Goal: Entertainment & Leisure: Browse casually

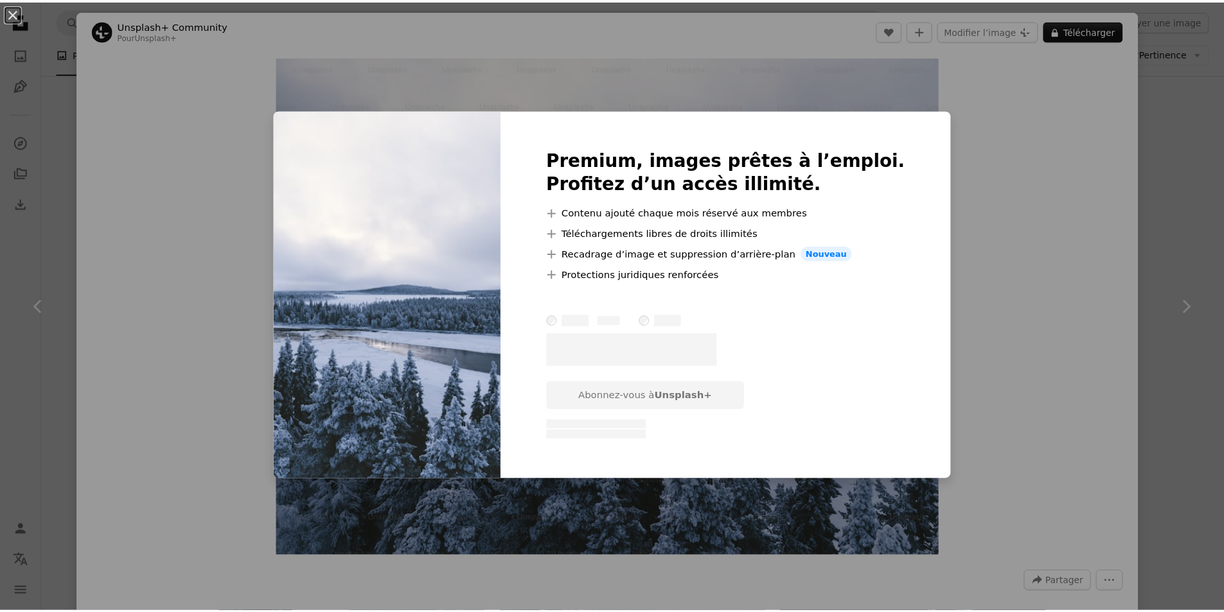
scroll to position [6397, 0]
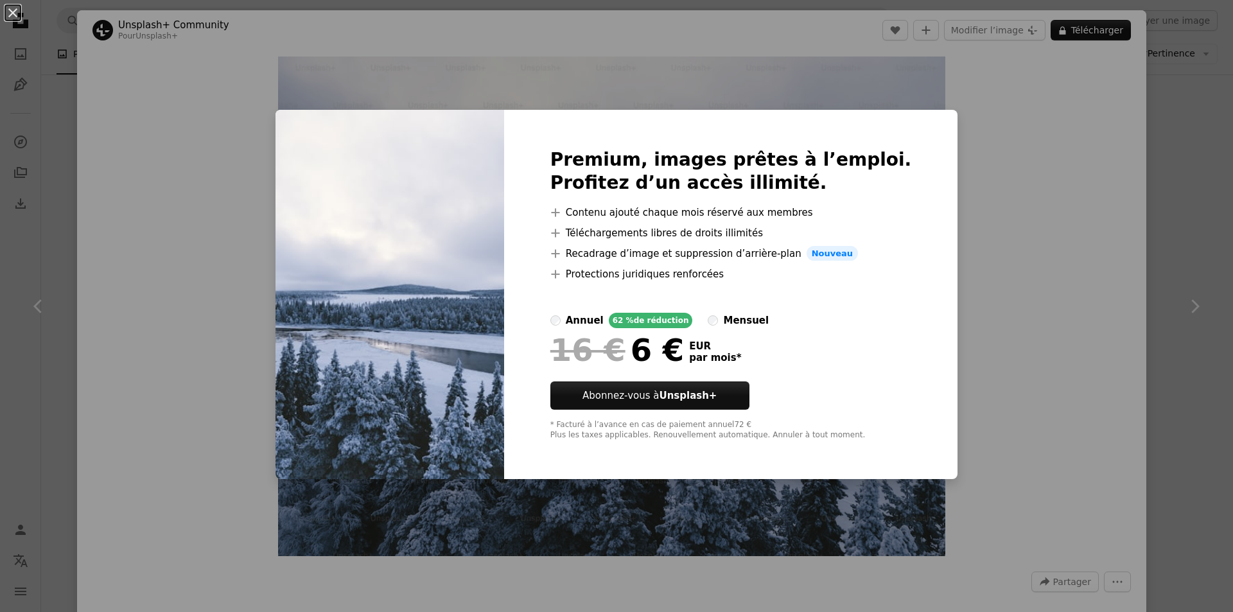
click at [0, 258] on div "An X shape Premium, images prêtes à l’emploi. Profitez d’un accès illimité. A p…" at bounding box center [616, 306] width 1233 height 612
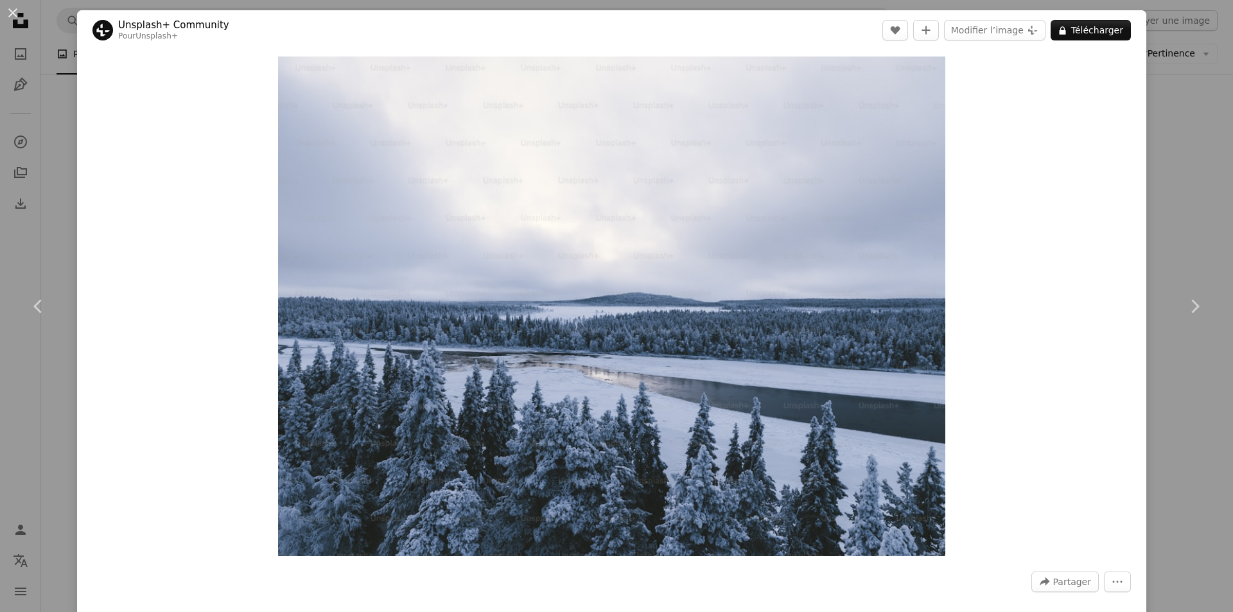
click at [24, 241] on div "An X shape Chevron left Chevron right Unsplash+ Community Pour Unsplash+ A hear…" at bounding box center [616, 306] width 1233 height 612
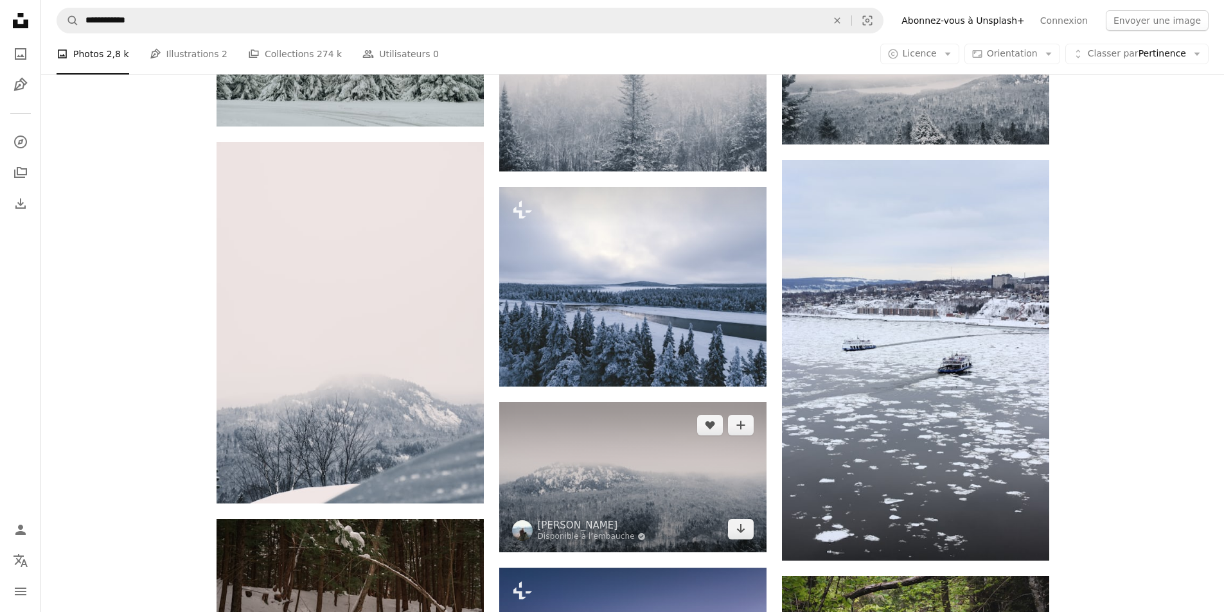
scroll to position [6525, 0]
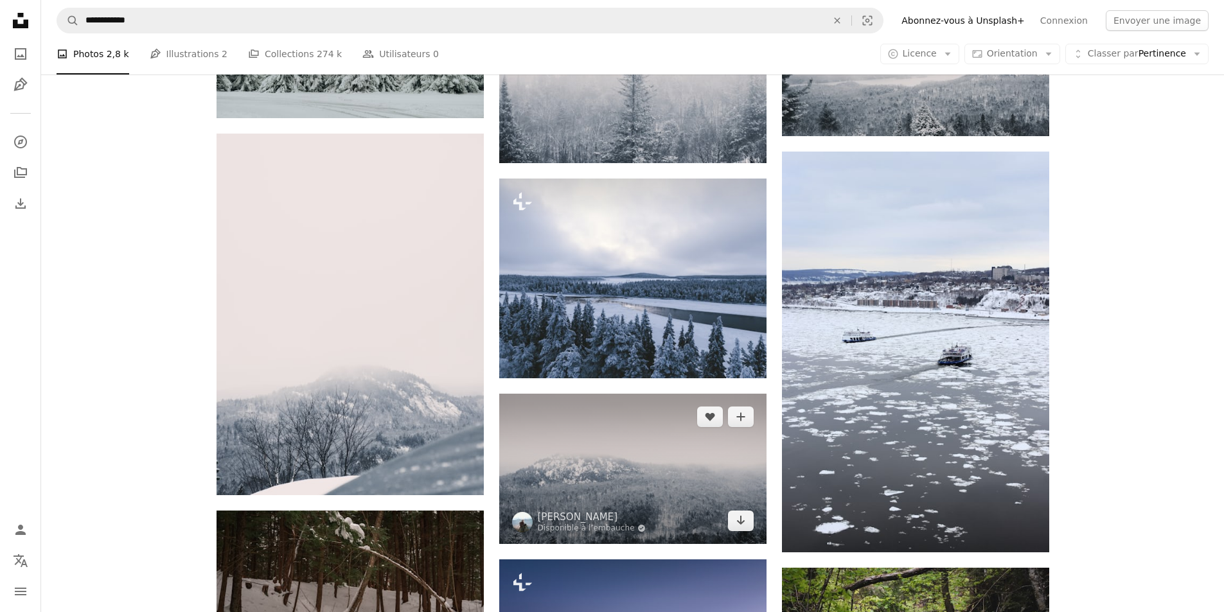
click at [599, 394] on img at bounding box center [632, 469] width 267 height 150
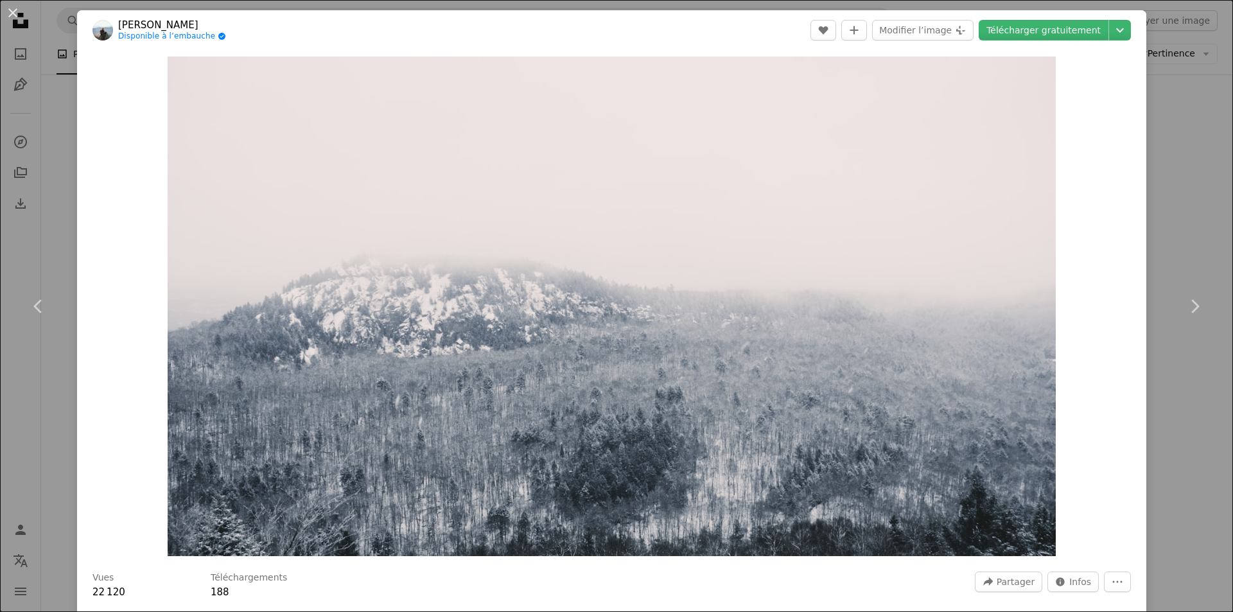
click at [1165, 118] on div "An X shape Chevron left Chevron right [PERSON_NAME] Disponible à l’embauche A c…" at bounding box center [616, 306] width 1233 height 612
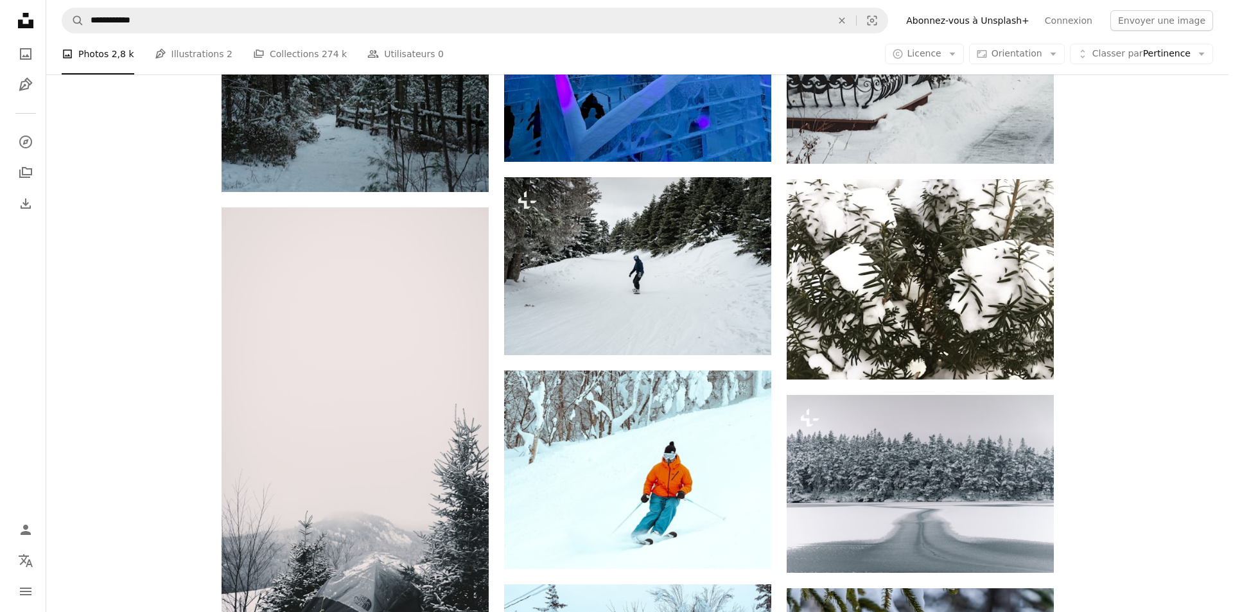
scroll to position [8645, 0]
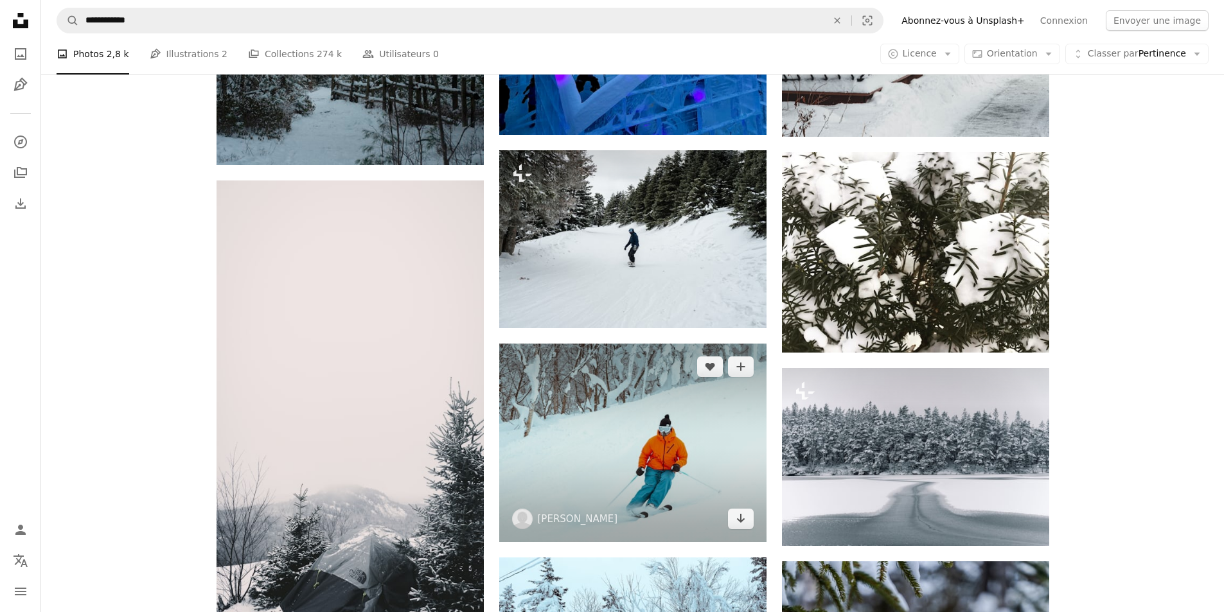
click at [638, 344] on img at bounding box center [632, 443] width 267 height 198
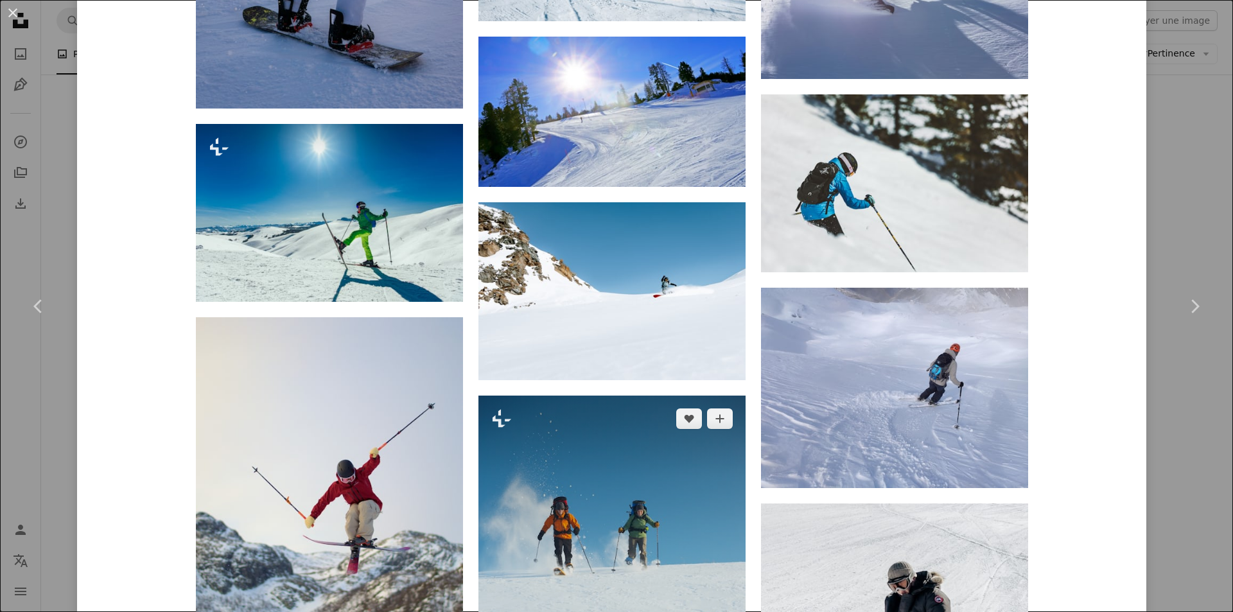
scroll to position [15423, 0]
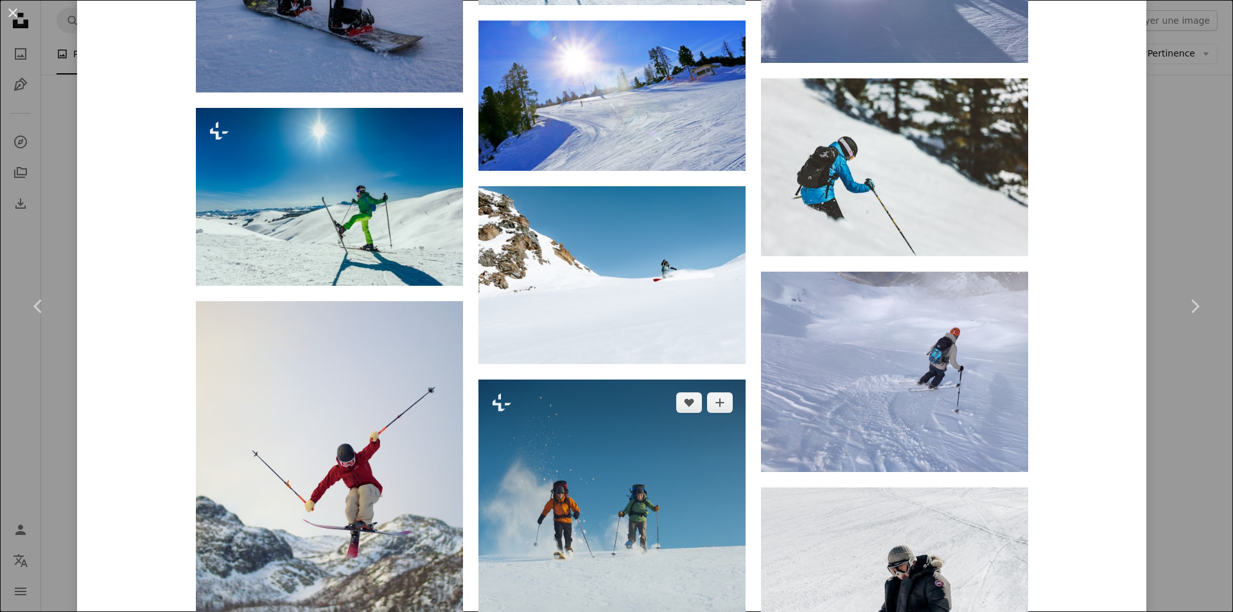
click at [604, 380] on img at bounding box center [612, 580] width 267 height 401
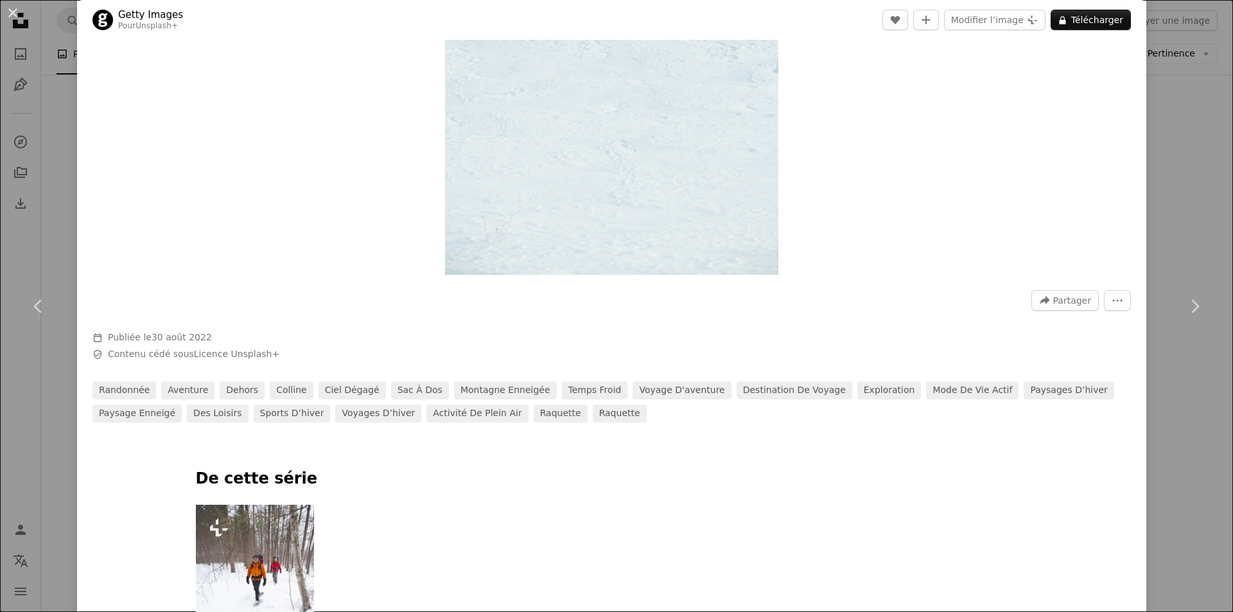
scroll to position [385, 0]
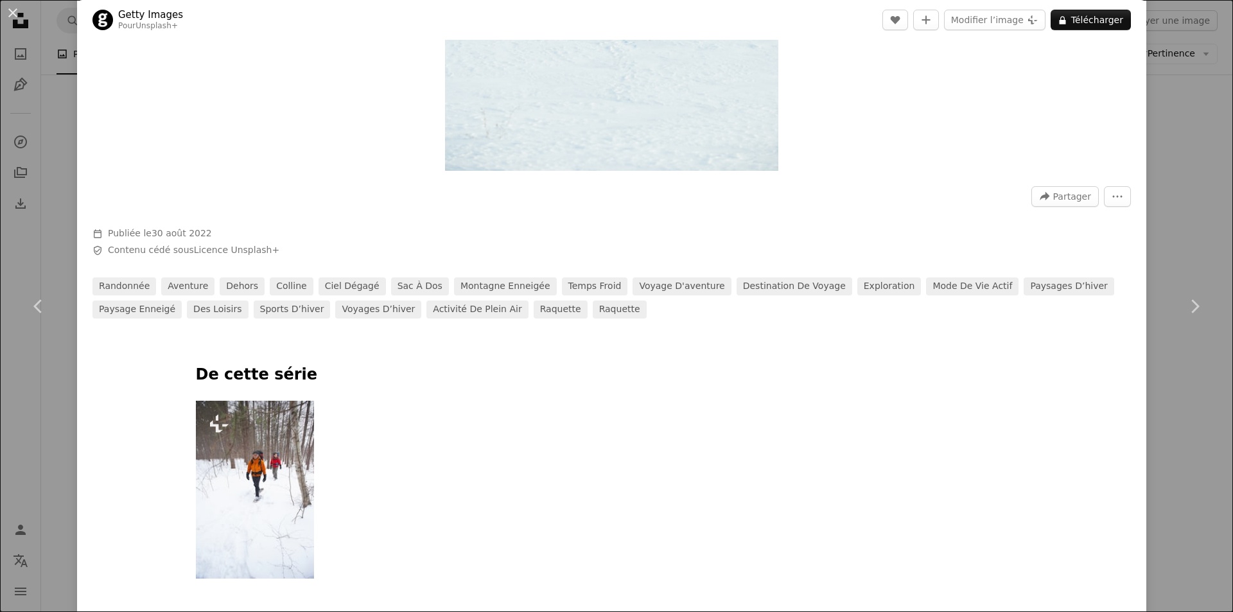
click at [234, 479] on img at bounding box center [255, 490] width 119 height 178
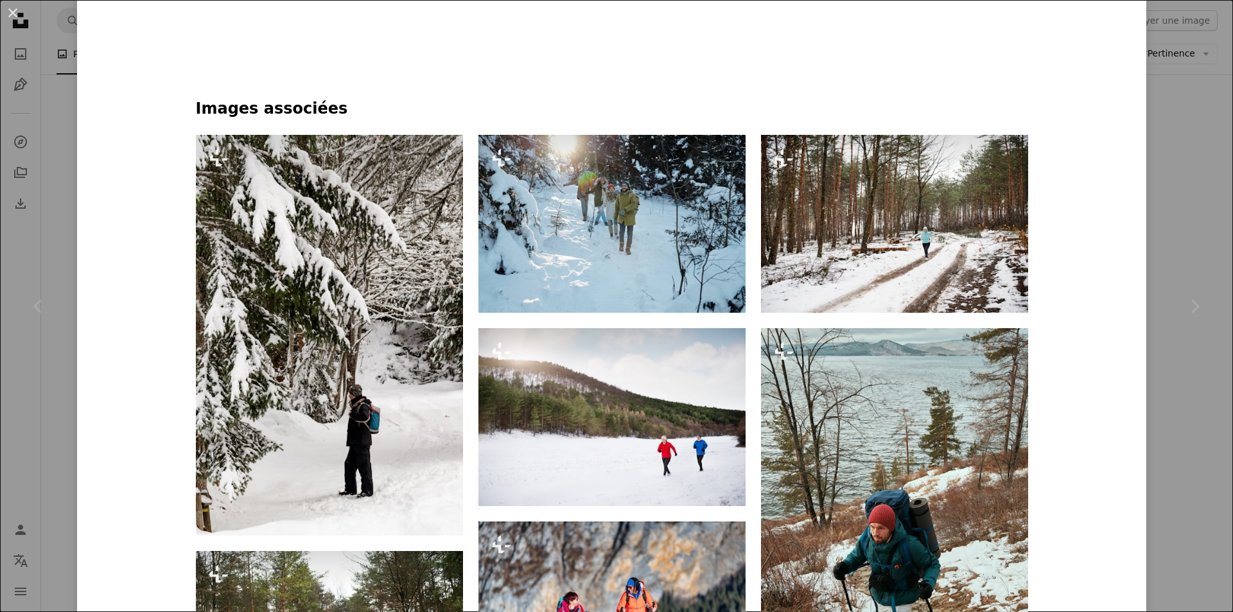
scroll to position [963, 0]
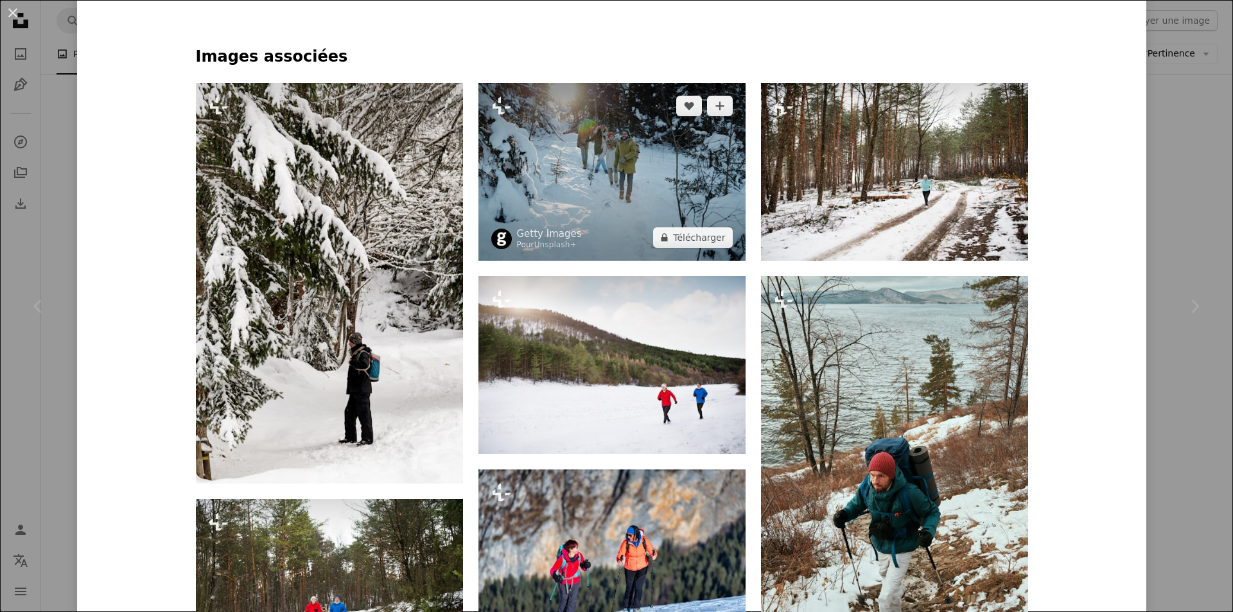
click at [632, 171] on img at bounding box center [612, 172] width 267 height 178
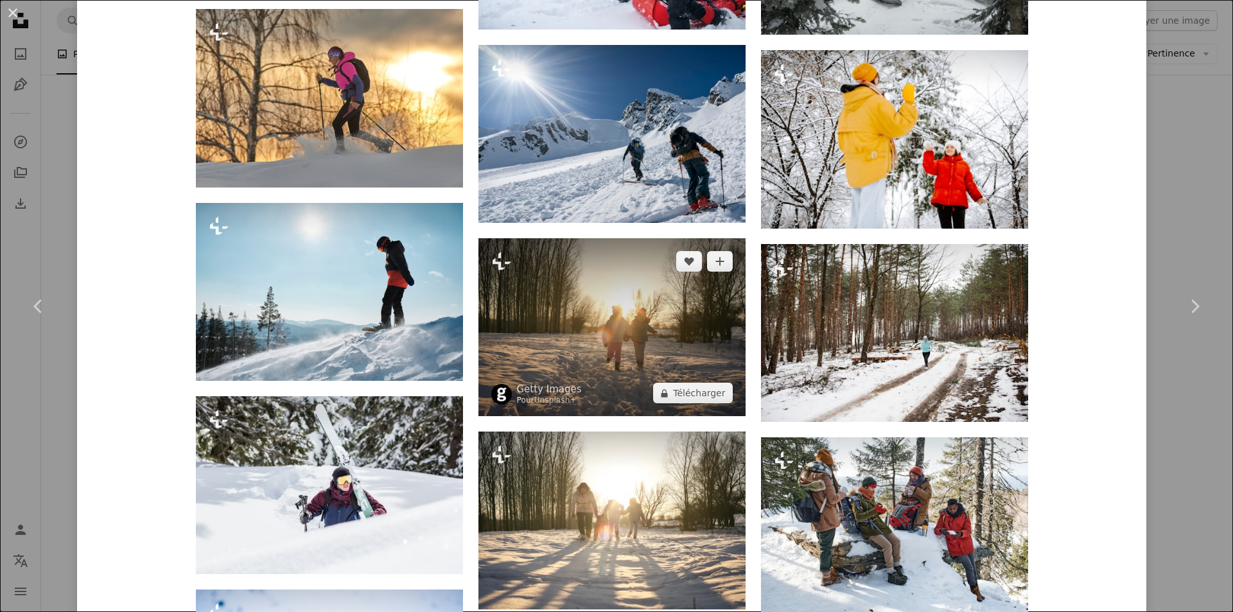
scroll to position [4303, 0]
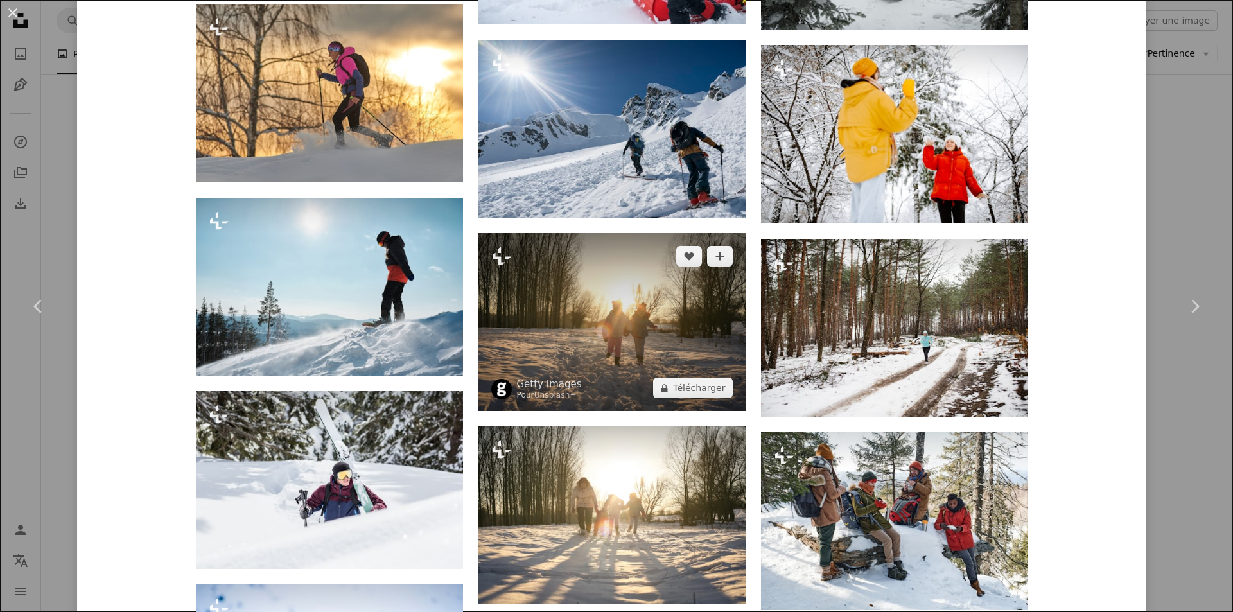
click at [577, 295] on img at bounding box center [612, 322] width 267 height 178
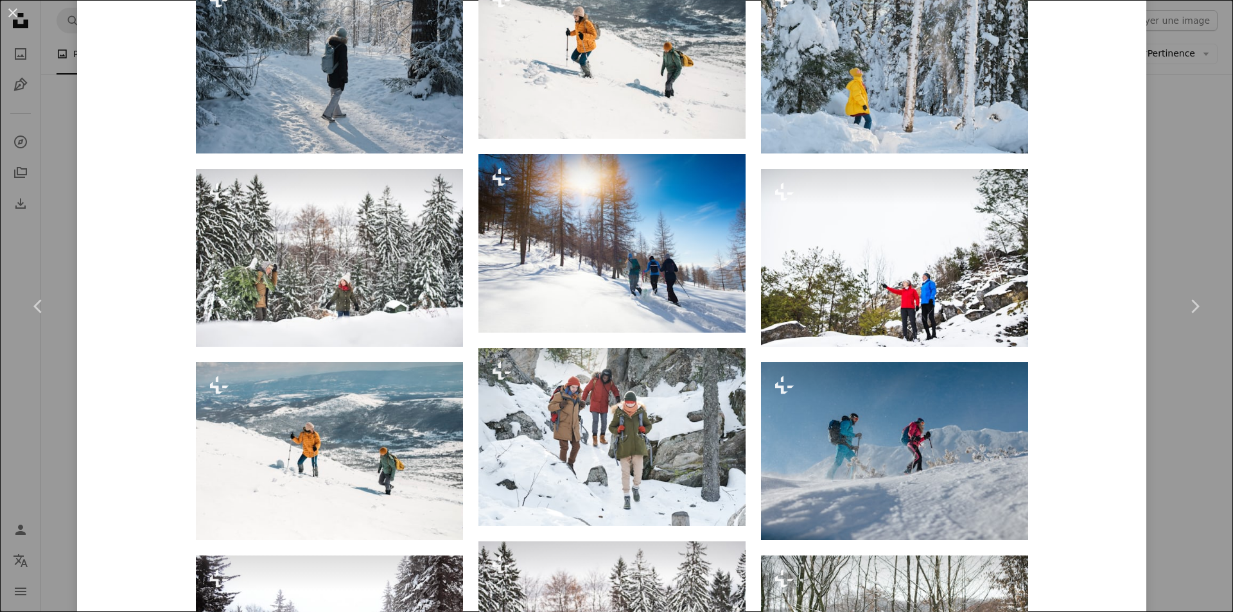
scroll to position [660, 0]
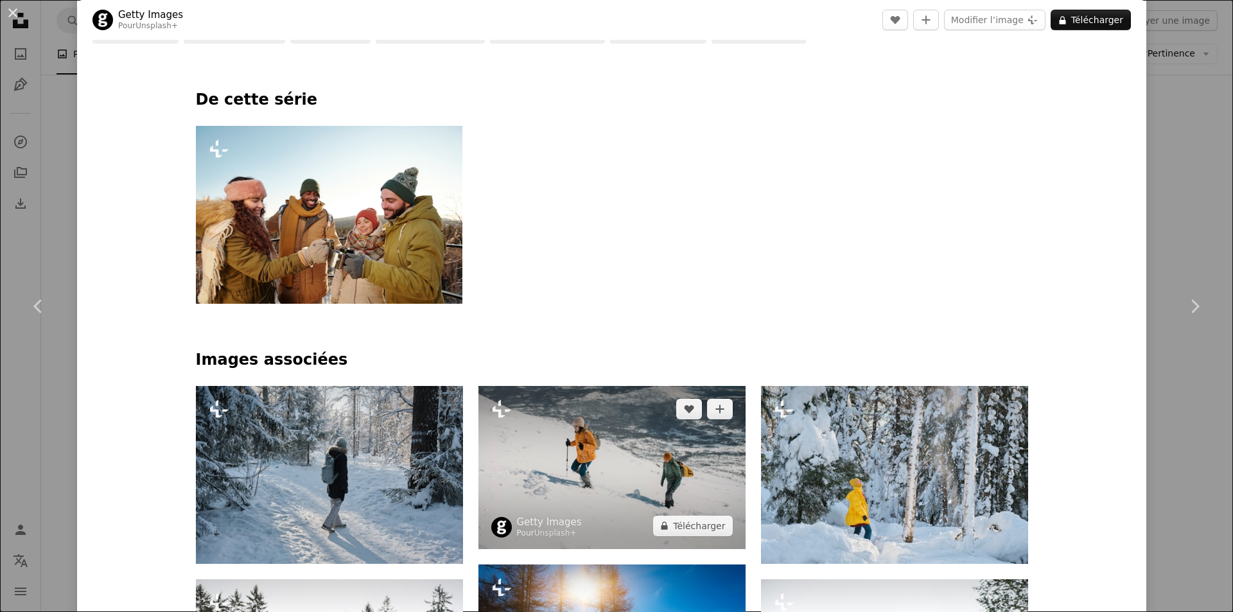
click at [580, 450] on img at bounding box center [612, 467] width 267 height 163
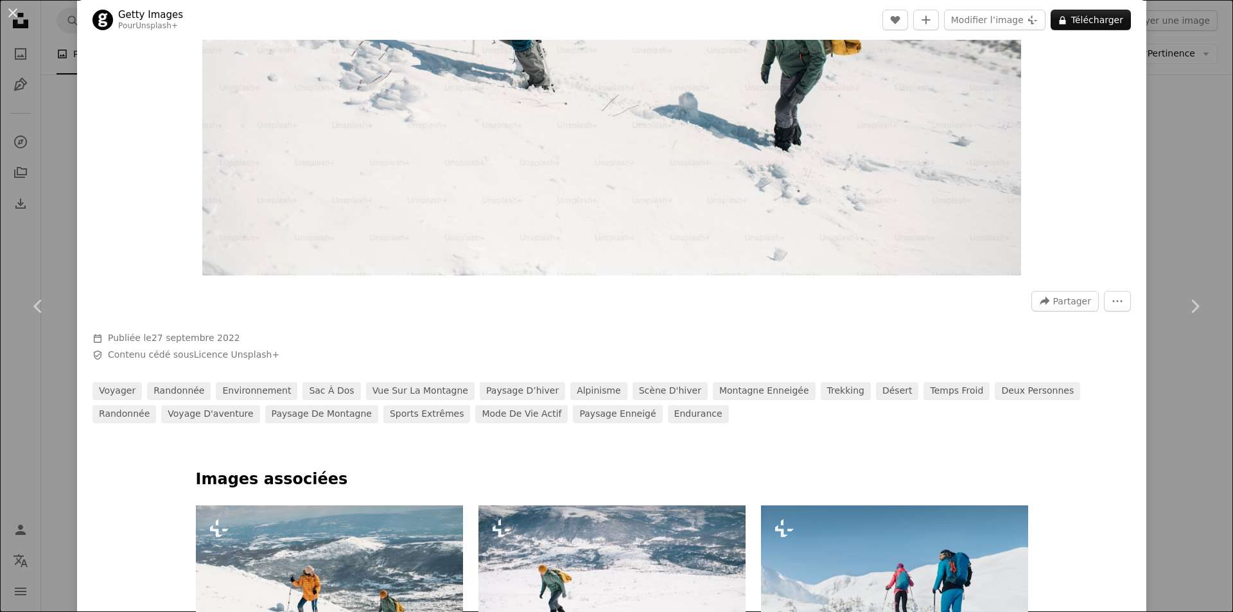
scroll to position [450, 0]
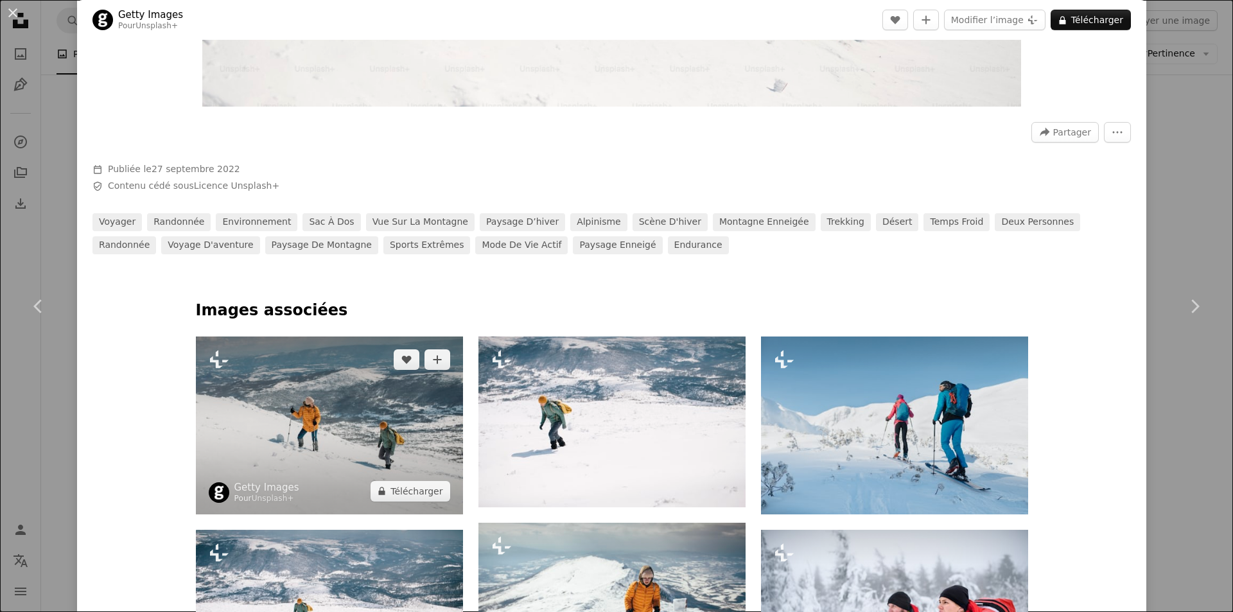
click at [315, 409] on img at bounding box center [329, 426] width 267 height 178
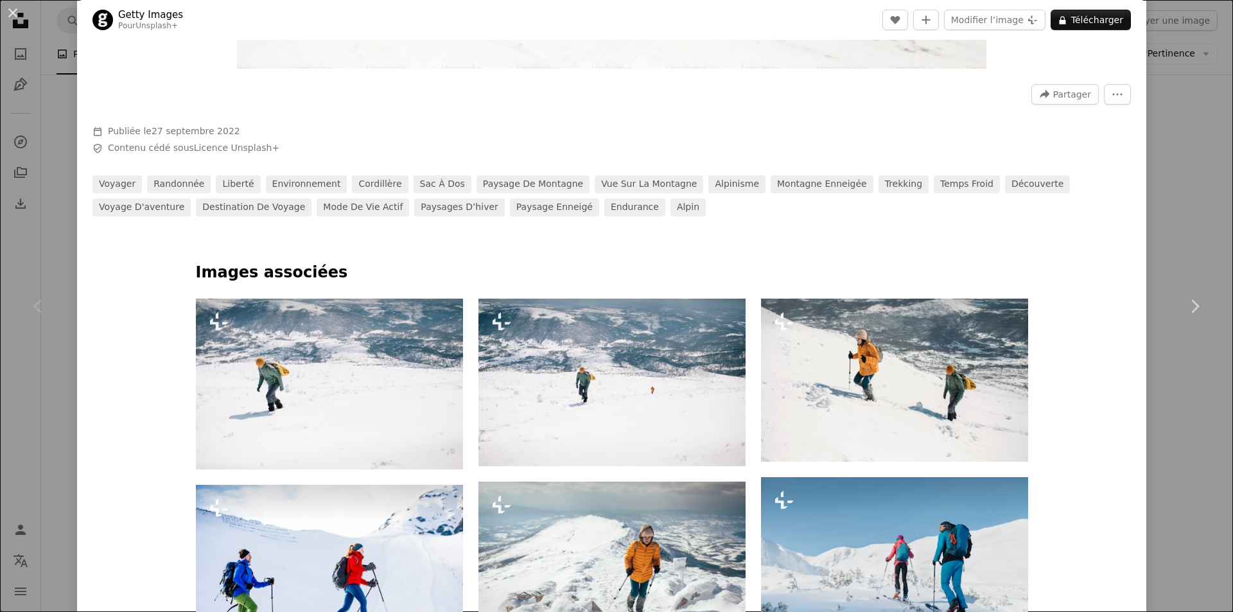
scroll to position [642, 0]
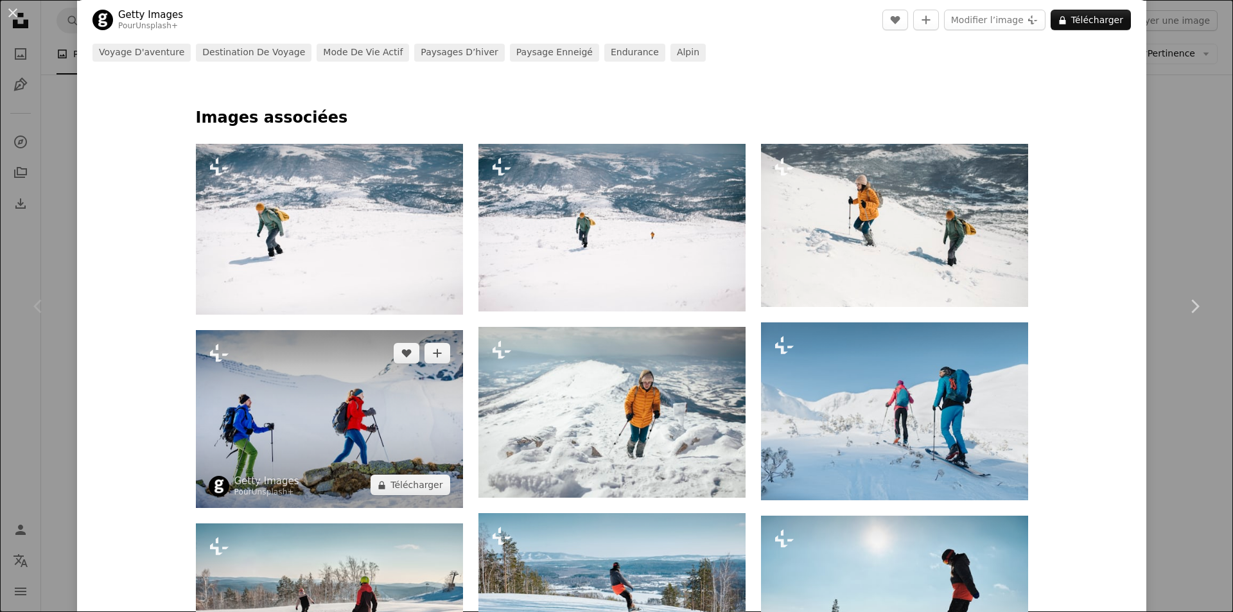
click at [268, 426] on img at bounding box center [329, 419] width 267 height 178
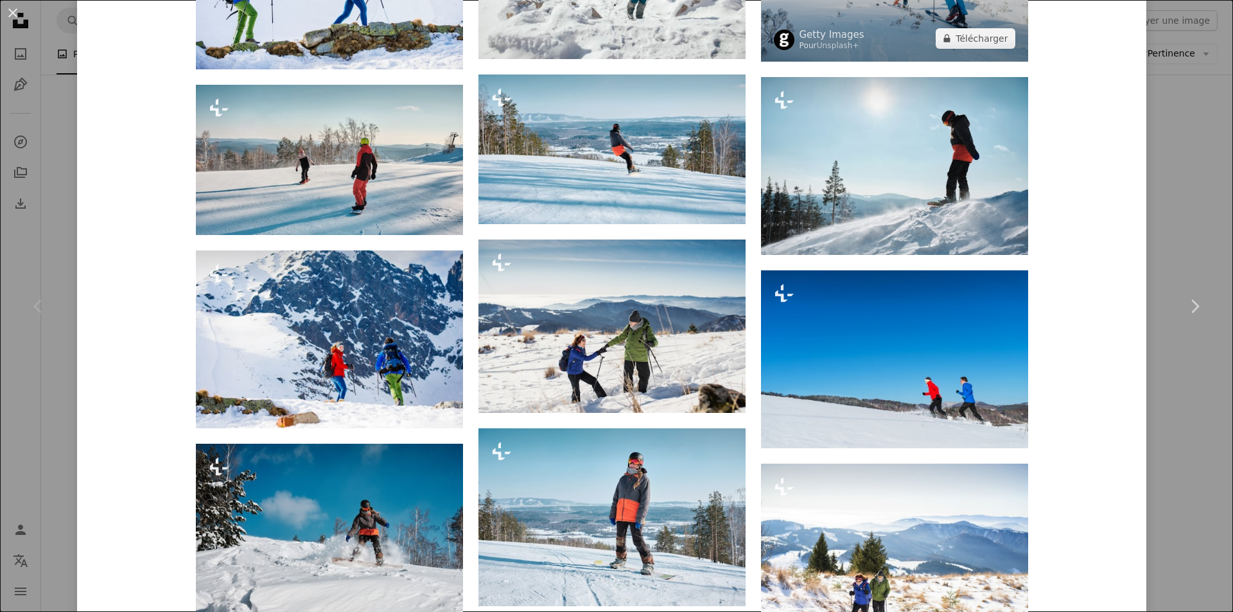
scroll to position [1092, 0]
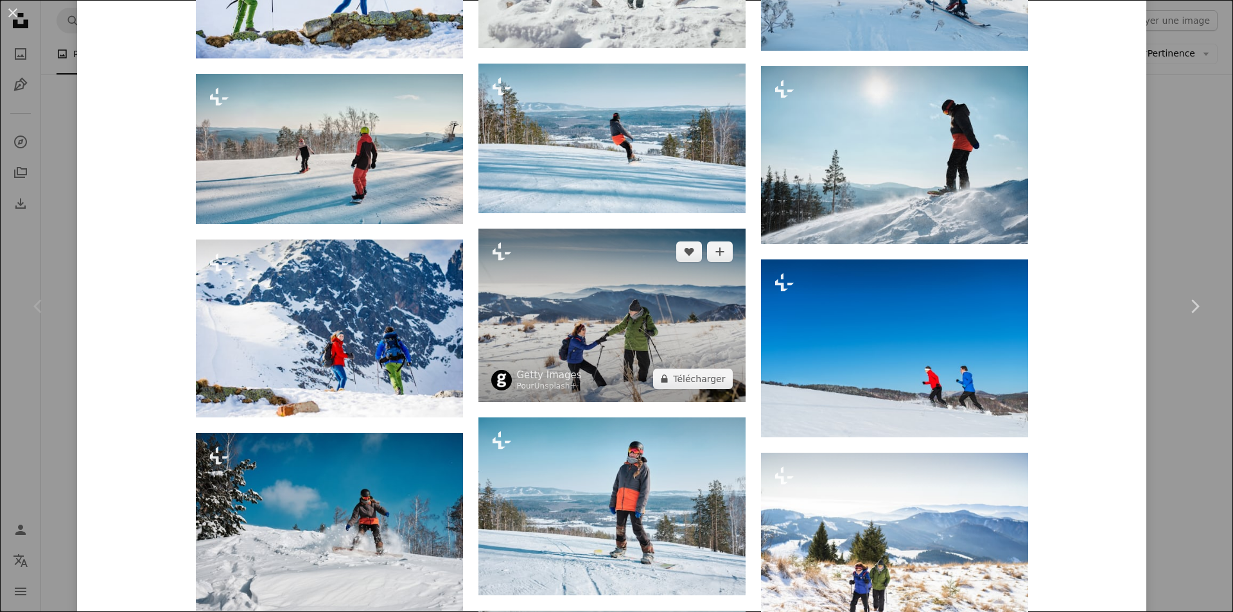
click at [602, 322] on img at bounding box center [612, 315] width 267 height 173
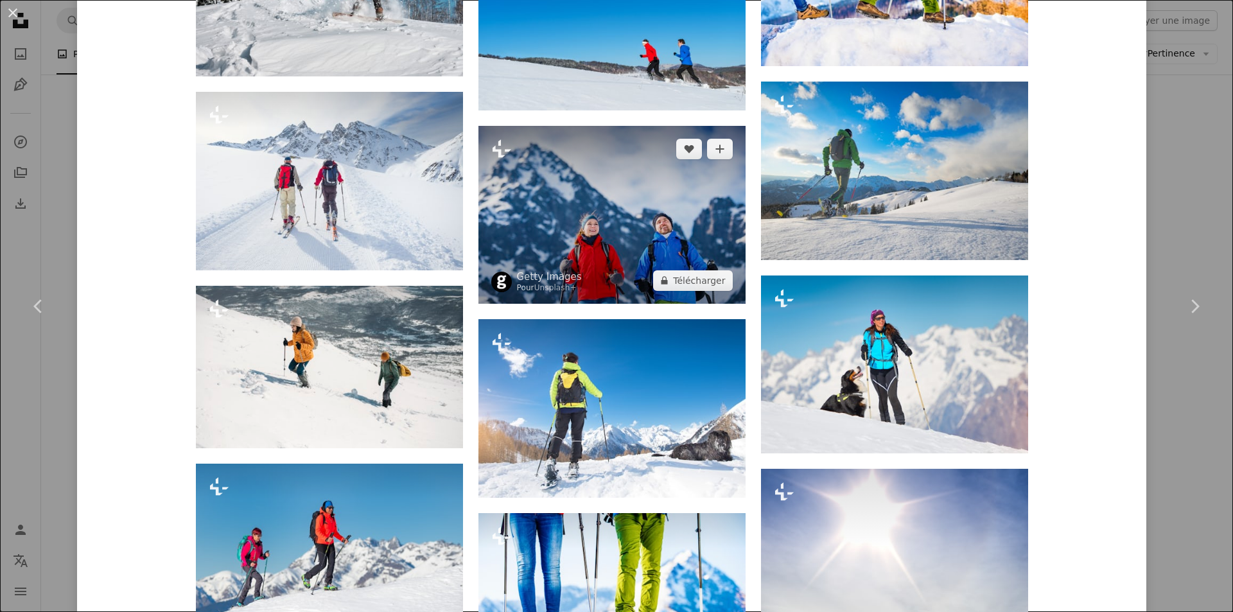
scroll to position [4801, 0]
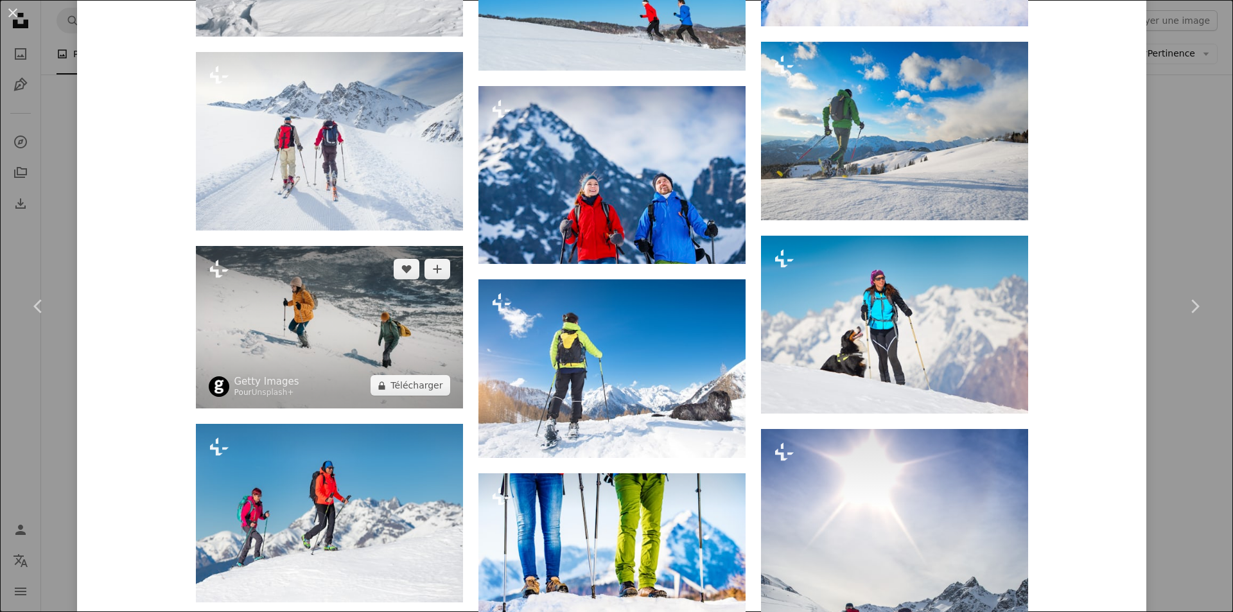
click at [351, 320] on img at bounding box center [329, 327] width 267 height 163
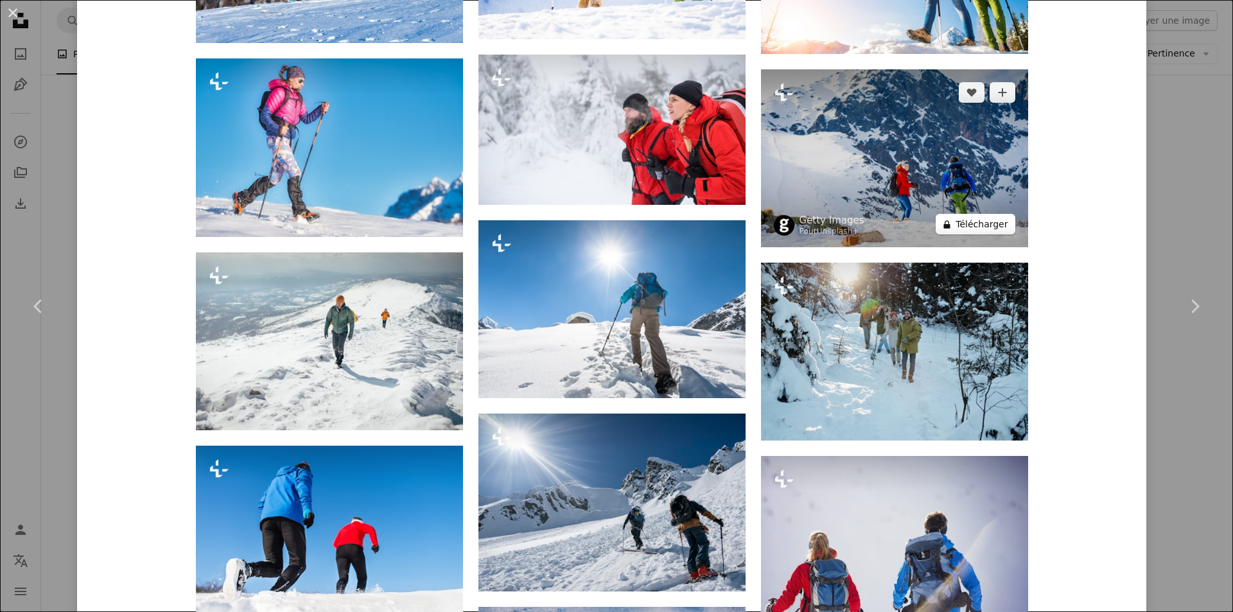
scroll to position [2120, 0]
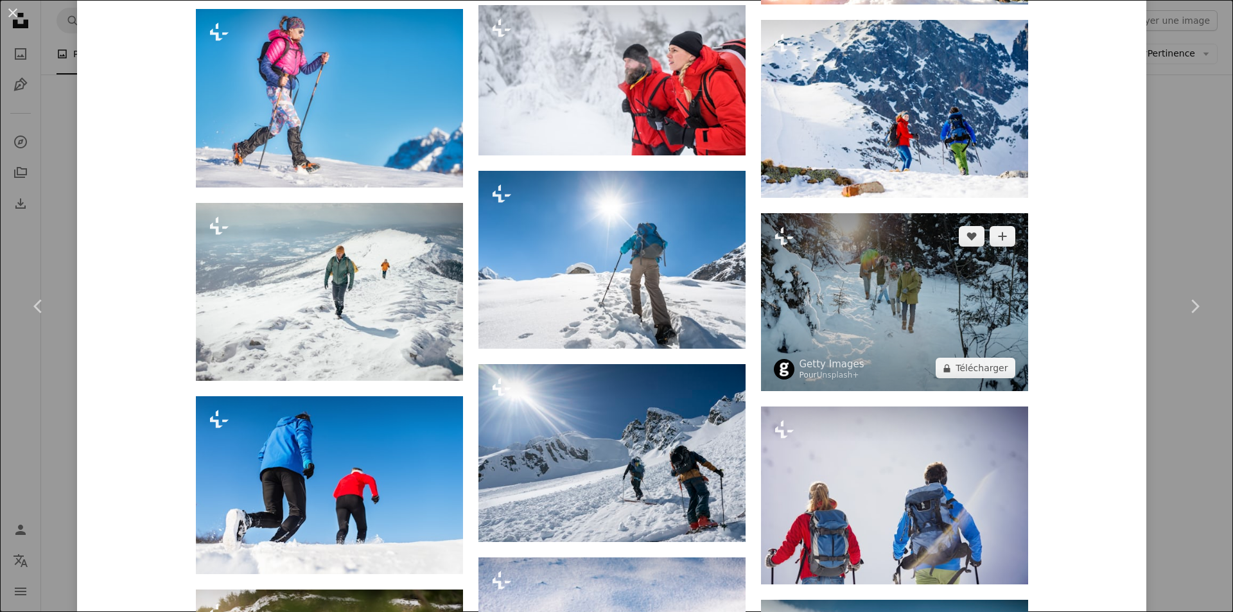
click at [885, 299] on img at bounding box center [894, 302] width 267 height 178
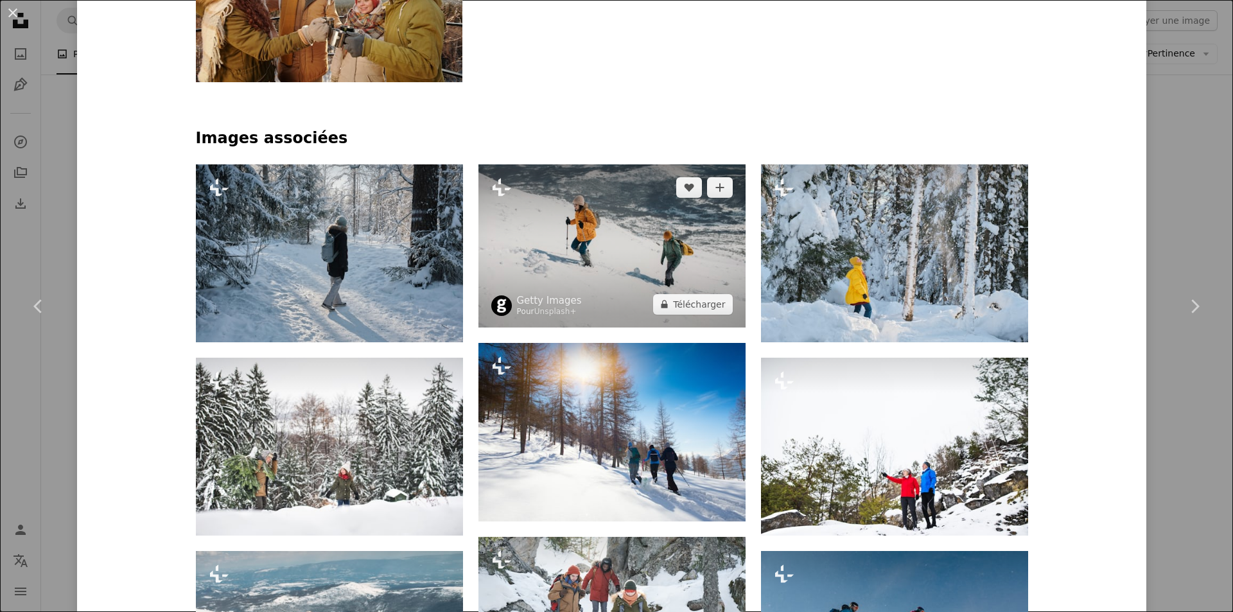
scroll to position [899, 0]
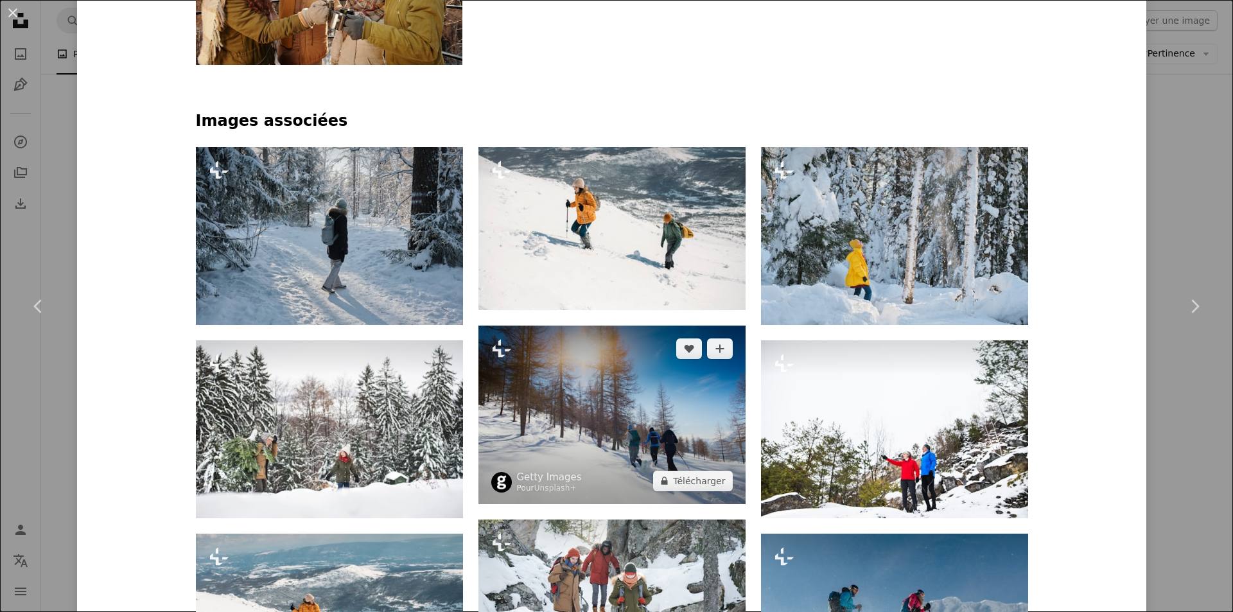
click at [580, 400] on img at bounding box center [612, 415] width 267 height 179
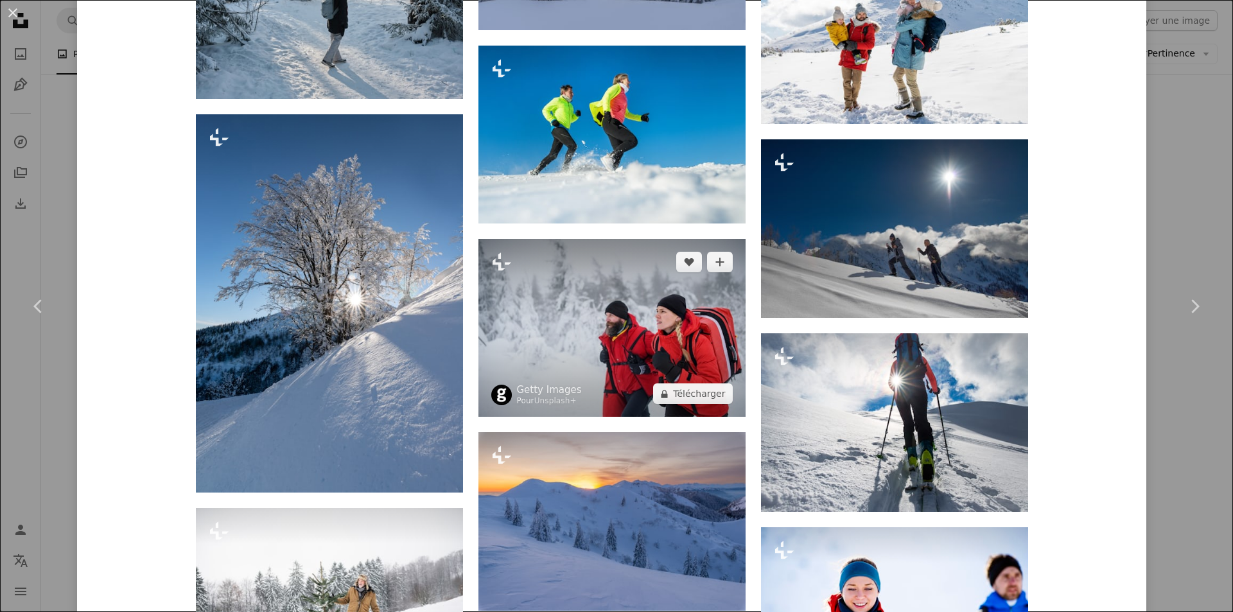
scroll to position [13126, 0]
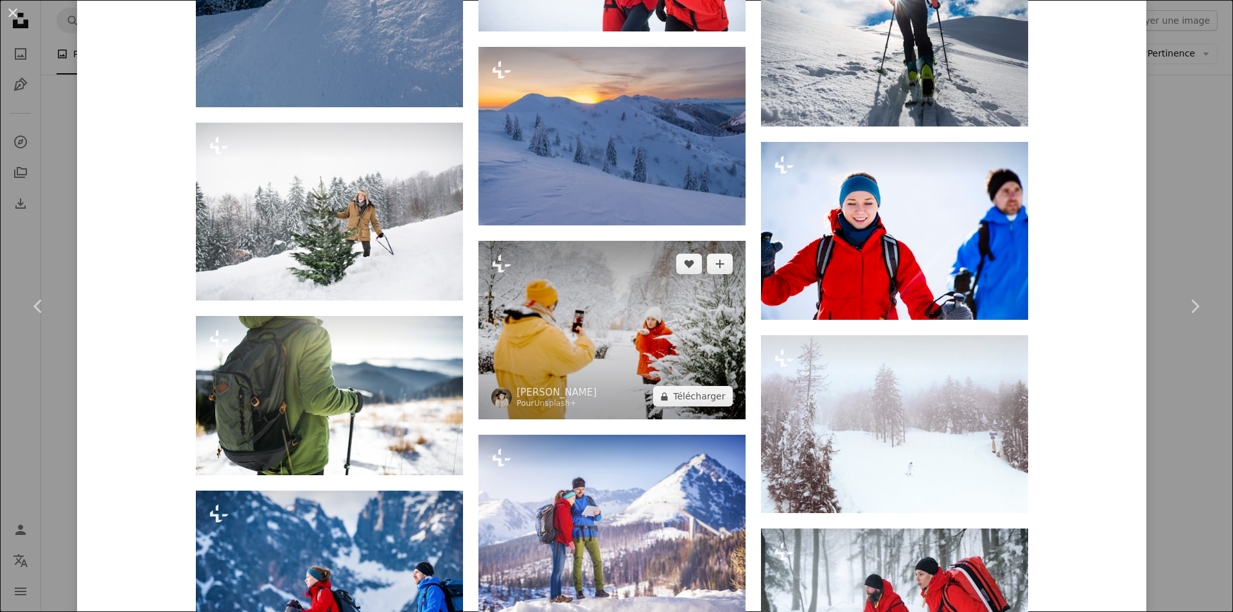
click at [580, 317] on img at bounding box center [612, 330] width 267 height 179
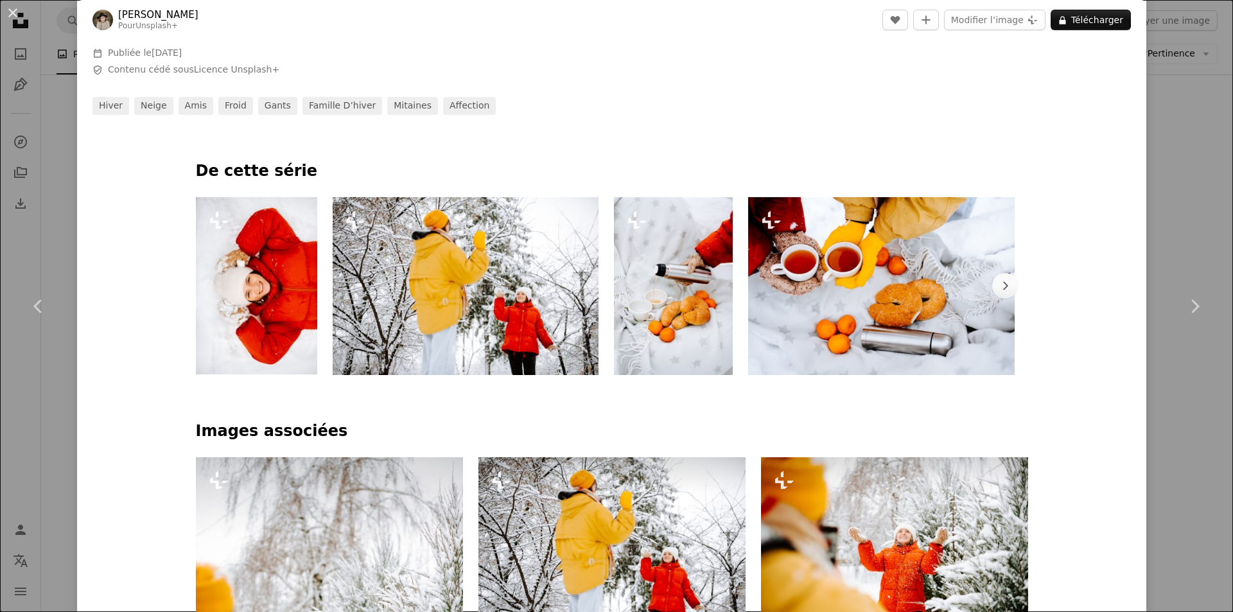
scroll to position [578, 0]
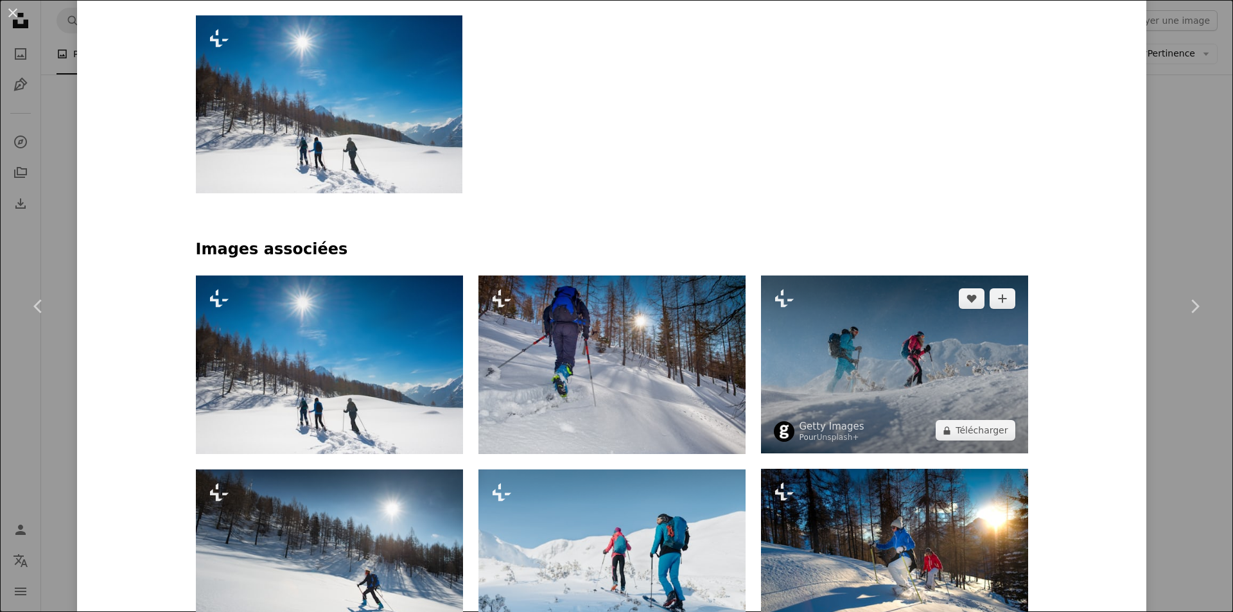
scroll to position [835, 0]
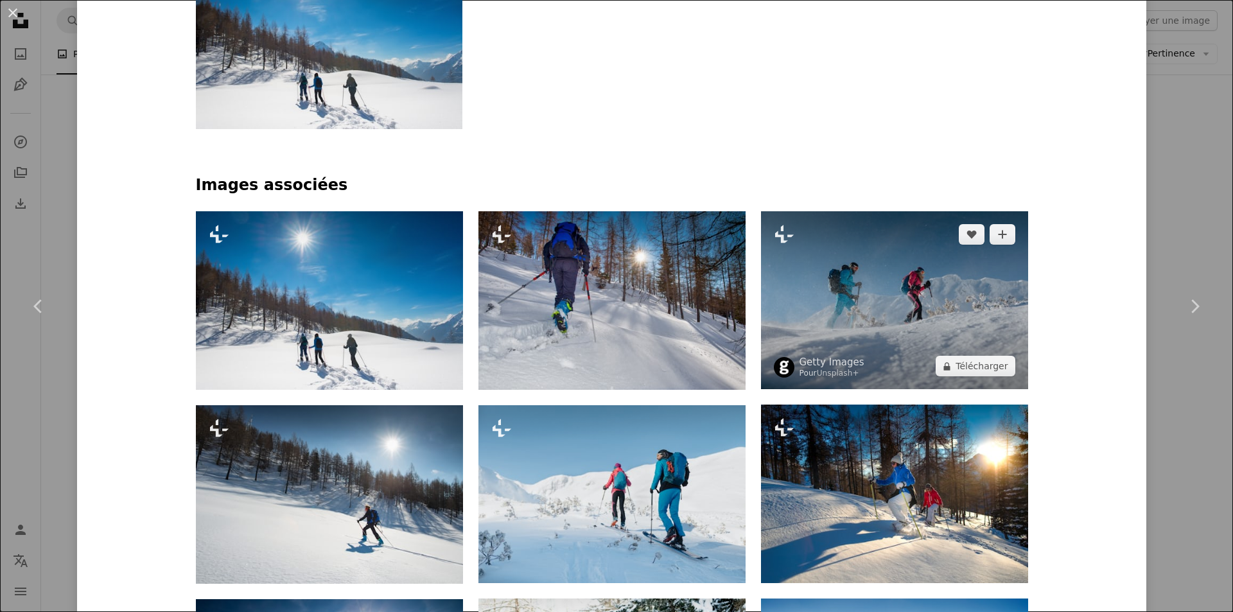
click at [891, 301] on img at bounding box center [894, 300] width 267 height 178
